Goal: Task Accomplishment & Management: Complete application form

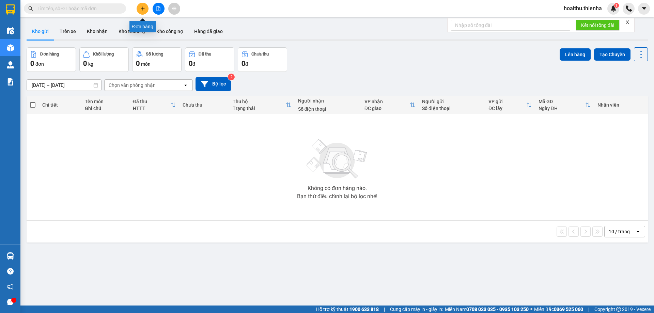
click at [142, 10] on icon "plus" at bounding box center [142, 8] width 5 height 5
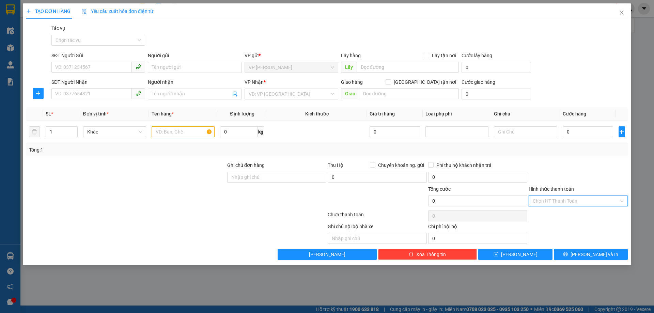
click at [550, 200] on input "Hình thức thanh toán" at bounding box center [576, 201] width 86 height 10
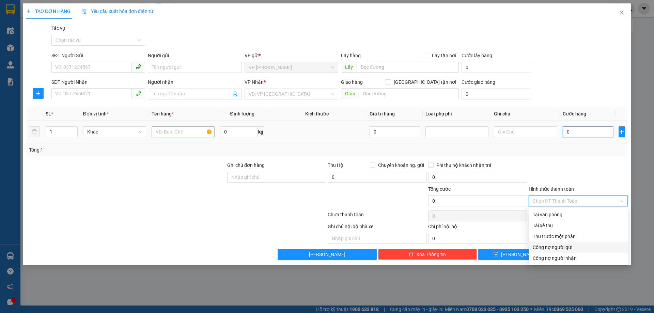
click at [582, 129] on input "0" at bounding box center [587, 131] width 51 height 11
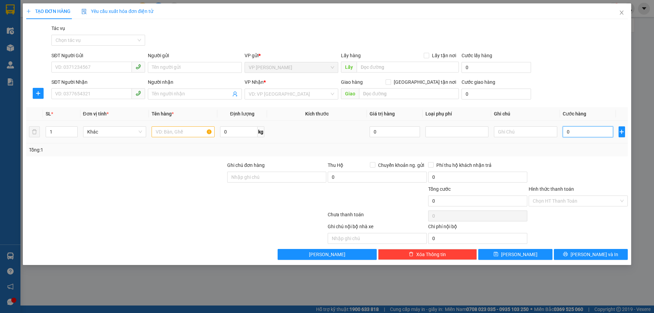
type input "2"
type input "25"
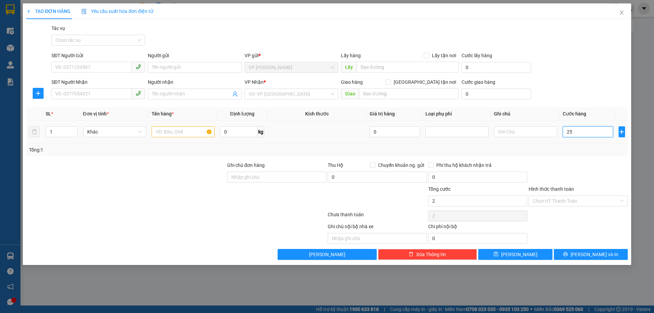
type input "25"
type input "250"
type input "2.500"
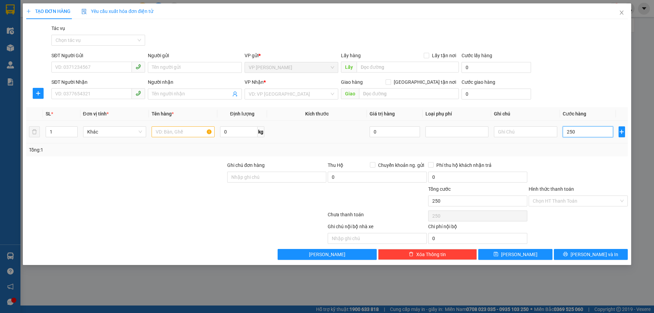
type input "2.500"
type input "25.000"
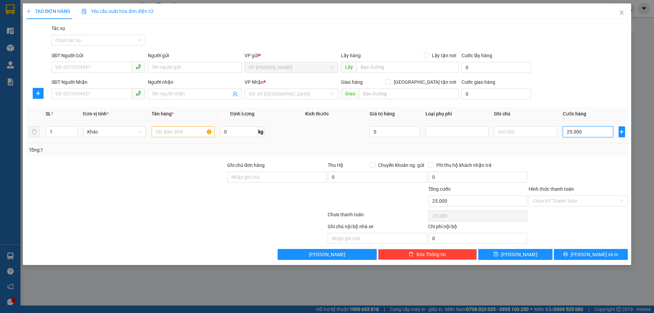
type input "250.000"
click at [574, 200] on input "Hình thức thanh toán" at bounding box center [576, 201] width 86 height 10
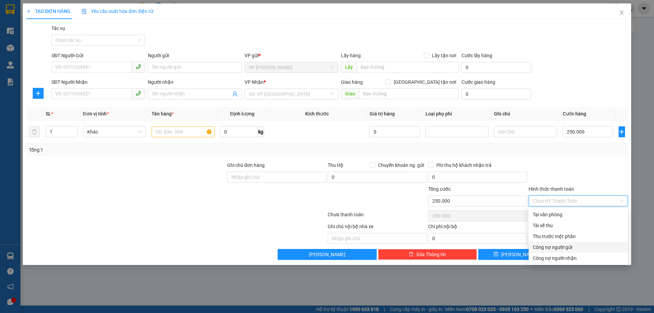
drag, startPoint x: 548, startPoint y: 249, endPoint x: 549, endPoint y: 240, distance: 9.2
click at [548, 249] on div "Công nợ người gửi" at bounding box center [578, 246] width 91 height 7
type input "0"
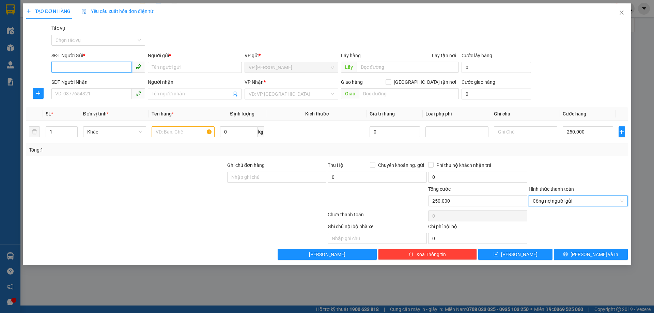
click at [102, 68] on input "SĐT Người Gửi *" at bounding box center [91, 67] width 80 height 11
type input "0913356166"
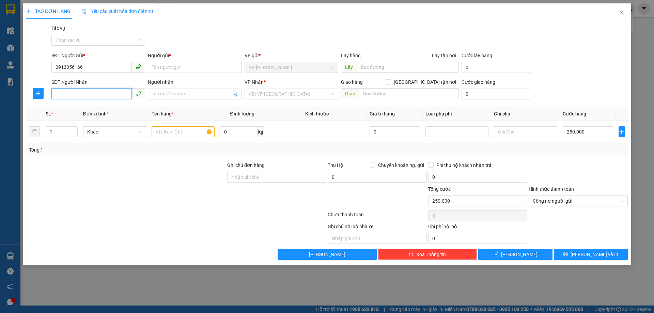
click at [79, 93] on input "SĐT Người Nhận" at bounding box center [91, 93] width 80 height 11
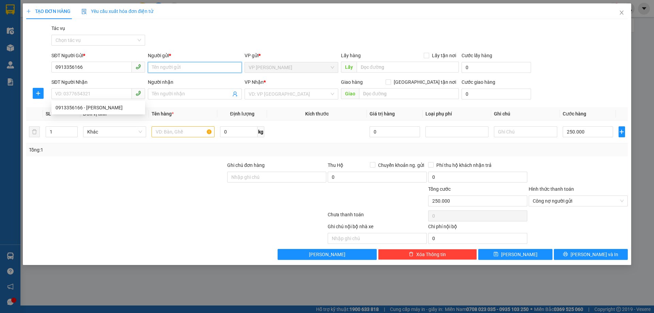
click at [176, 69] on input "Người gửi *" at bounding box center [195, 67] width 94 height 11
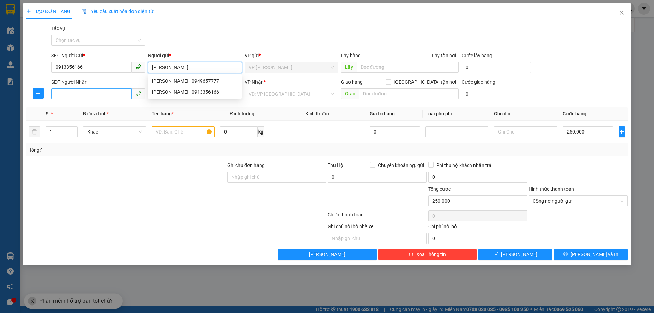
type input "[PERSON_NAME]"
click at [77, 89] on input "SĐT Người Nhận" at bounding box center [91, 93] width 80 height 11
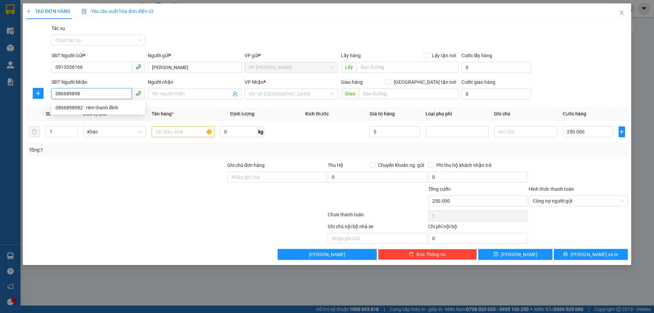
type input "0866898982"
click at [95, 108] on div "0866898982 - rèm thanh đình" at bounding box center [98, 107] width 85 height 7
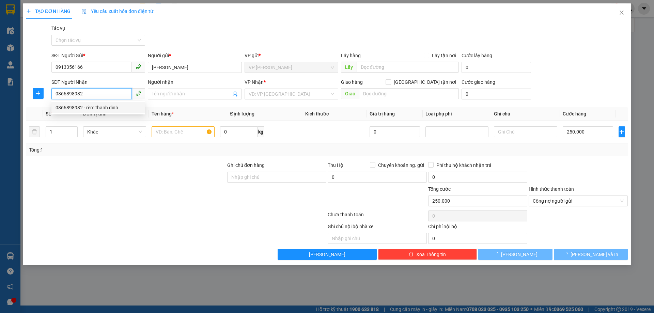
type input "rèm thanh đình"
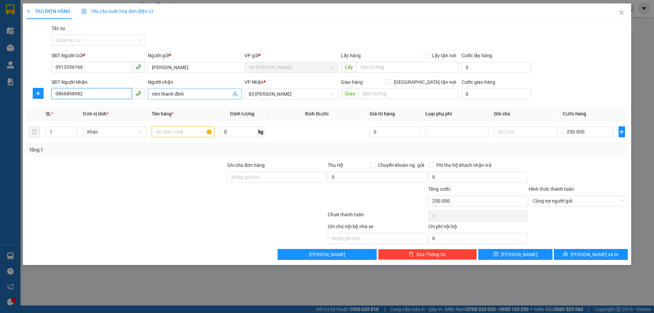
type input "0866898982"
click at [177, 94] on input "rèm thanh đình" at bounding box center [191, 93] width 79 height 7
type input "rèm thanh bình"
drag, startPoint x: 381, startPoint y: 96, endPoint x: 431, endPoint y: 85, distance: 51.8
click at [381, 95] on input "text" at bounding box center [409, 93] width 100 height 11
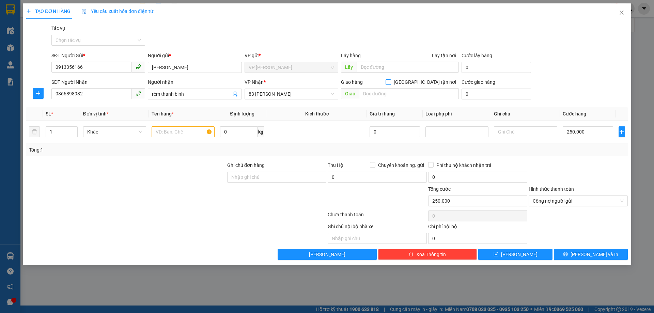
click at [390, 82] on input "[GEOGRAPHIC_DATA] tận nơi" at bounding box center [387, 81] width 5 height 5
checkbox input "true"
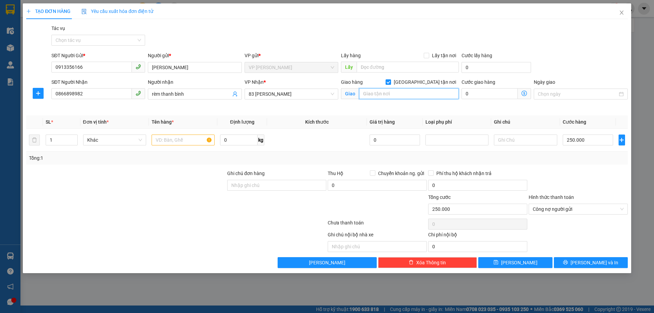
click at [381, 94] on input "text" at bounding box center [409, 93] width 100 height 11
type input "số 27 ngõ 114- quang tiến-đại mỗ-nam từ [GEOGRAPHIC_DATA]"
click at [166, 138] on input "text" at bounding box center [183, 139] width 63 height 11
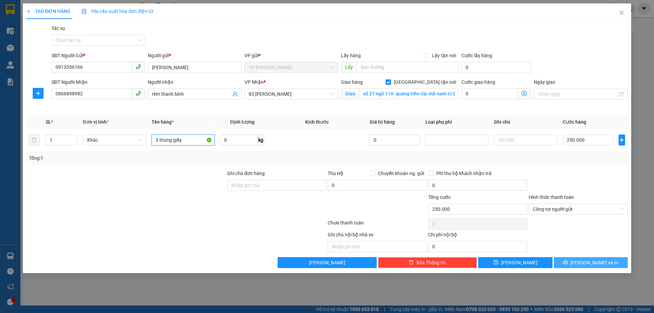
type input "3 thùng giấy"
click at [571, 258] on button "[PERSON_NAME] và In" at bounding box center [591, 262] width 74 height 11
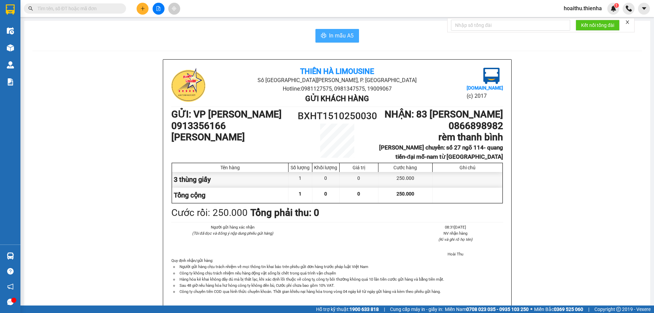
click at [331, 30] on button "In mẫu A5" at bounding box center [337, 36] width 44 height 14
